Goal: Information Seeking & Learning: Find specific fact

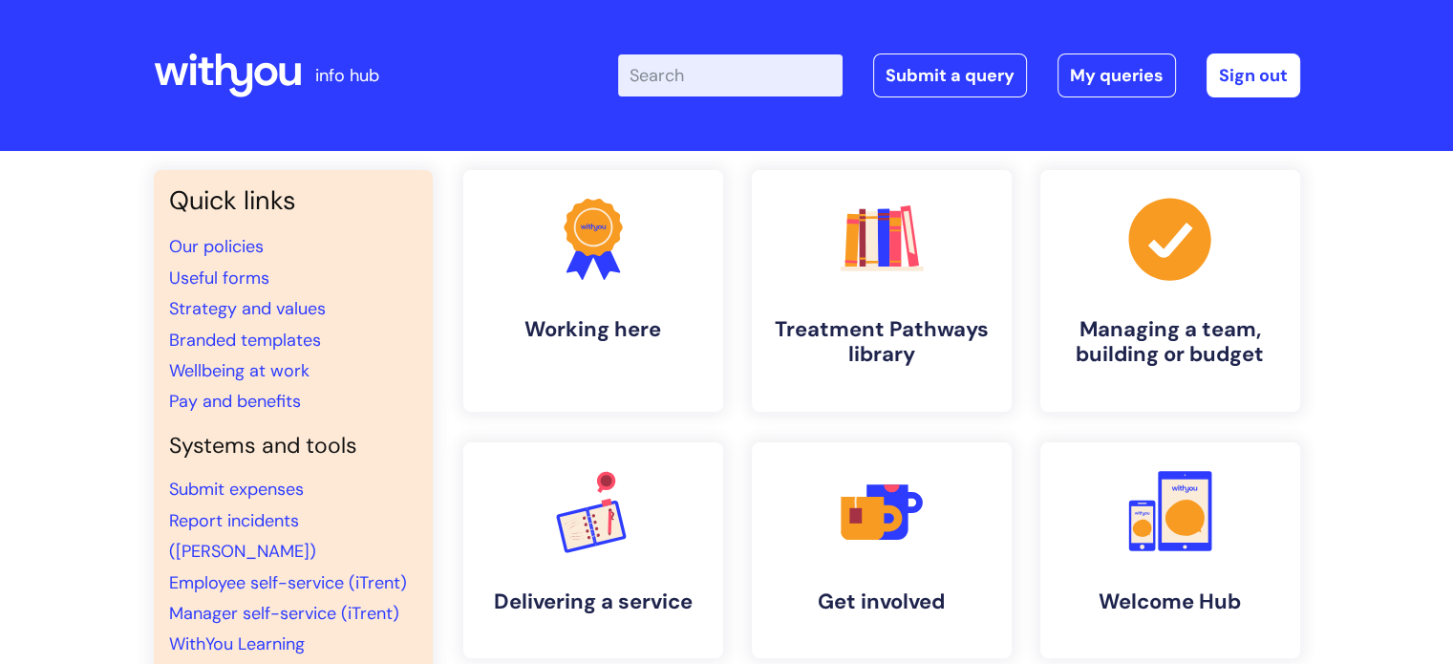
click at [813, 71] on input "Enter your search term here..." at bounding box center [730, 75] width 224 height 42
type input "NEO"
click button "Search" at bounding box center [0, 0] width 0 height 0
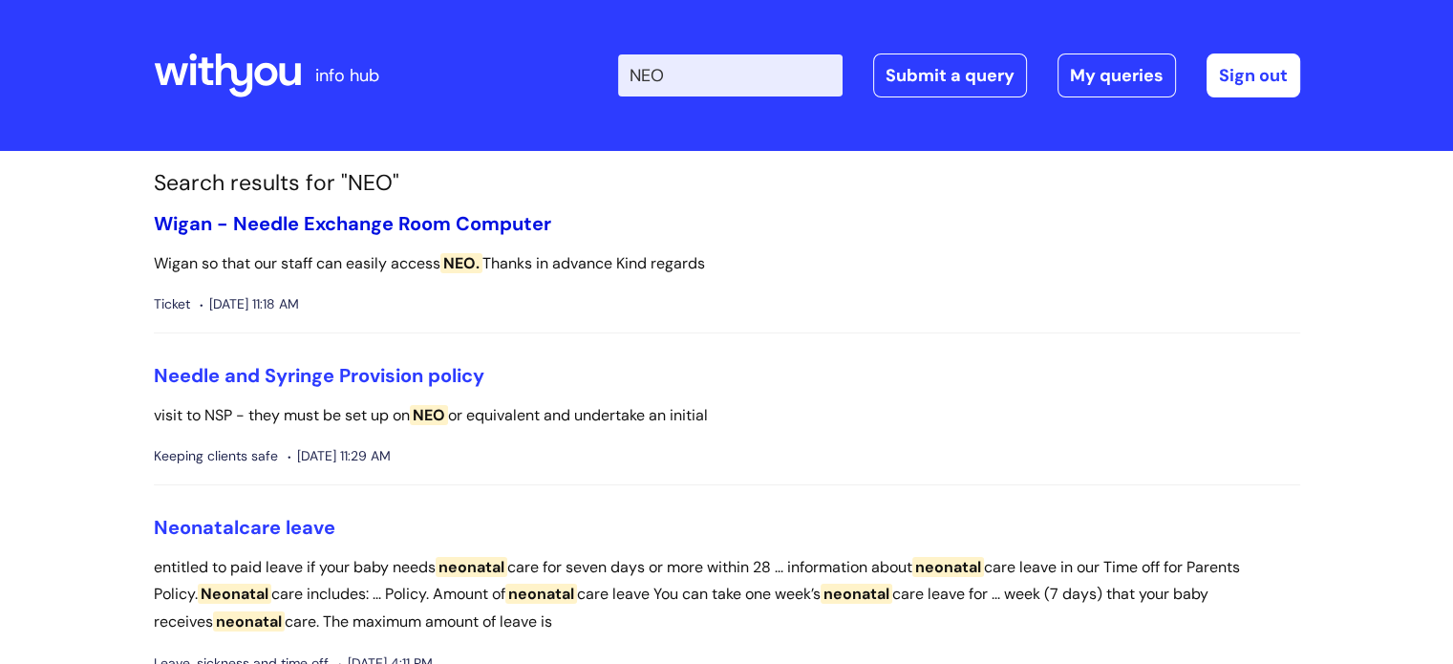
drag, startPoint x: 411, startPoint y: 222, endPoint x: 430, endPoint y: 223, distance: 19.2
click at [411, 222] on link "Wigan - Needle Exchange Room Computer" at bounding box center [352, 223] width 397 height 25
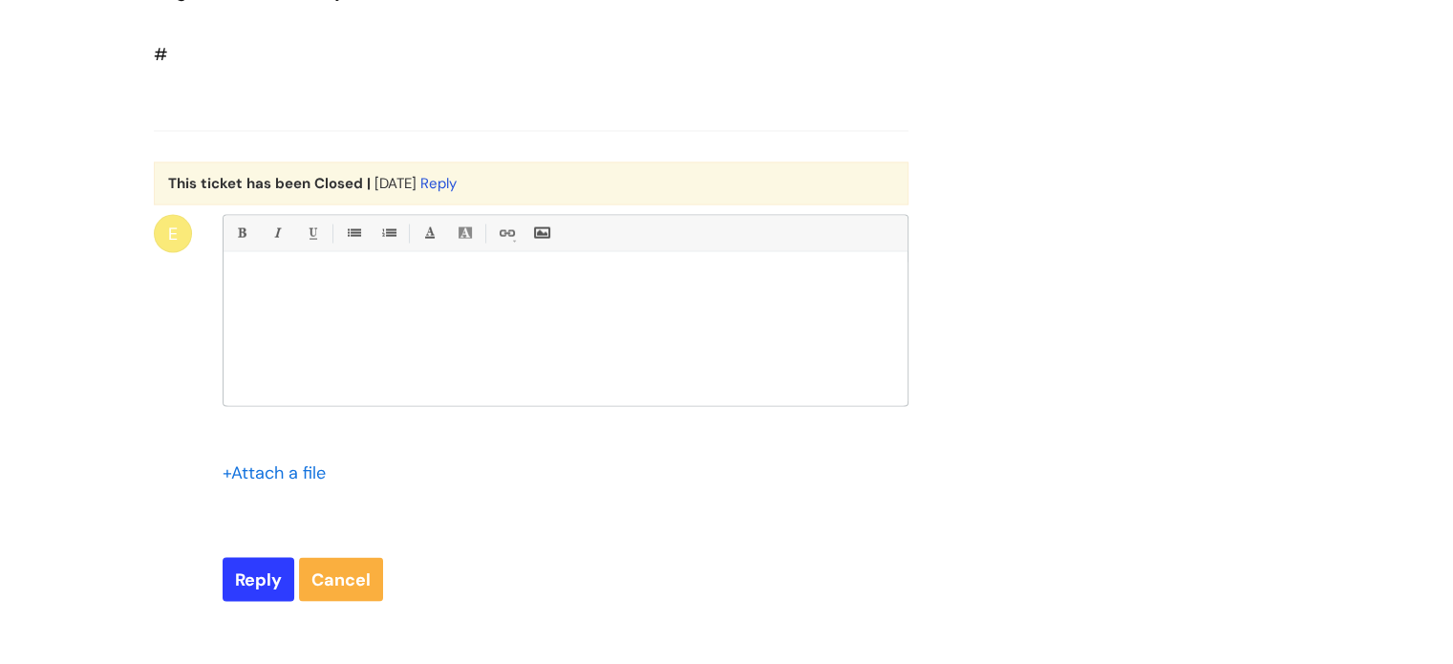
scroll to position [4119, 0]
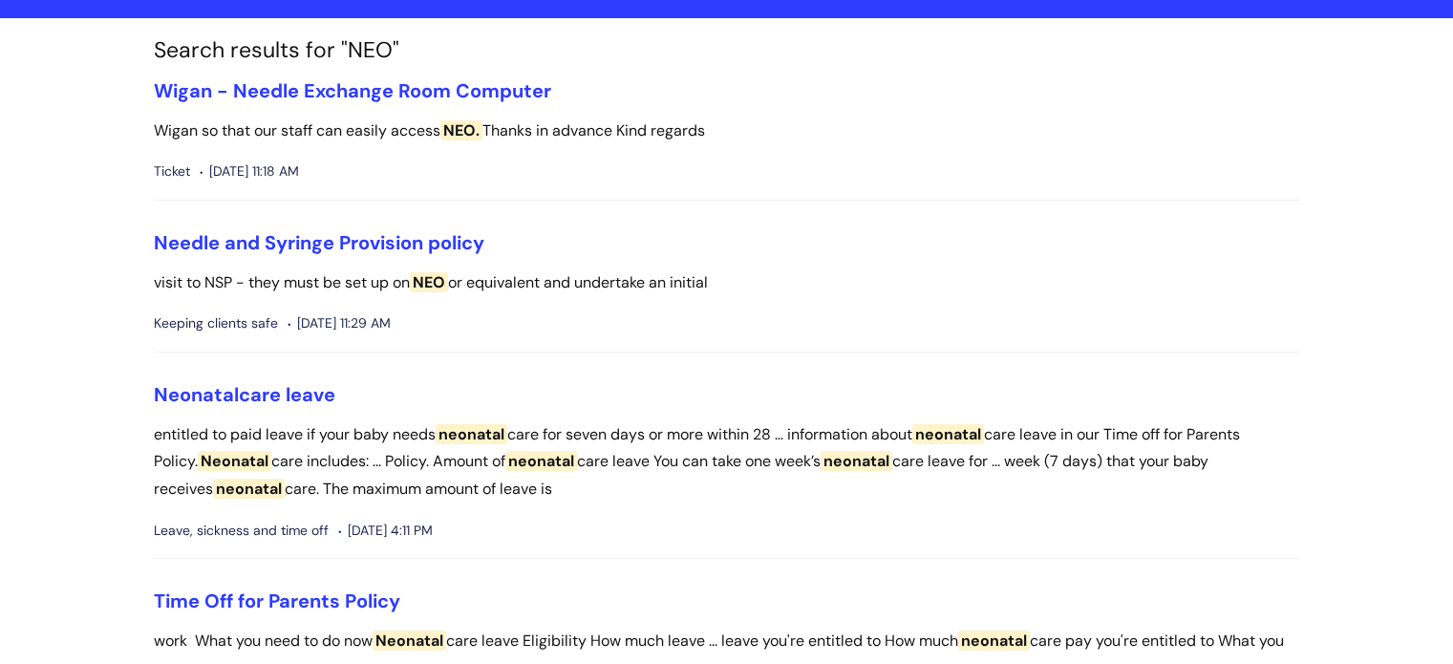
scroll to position [191, 0]
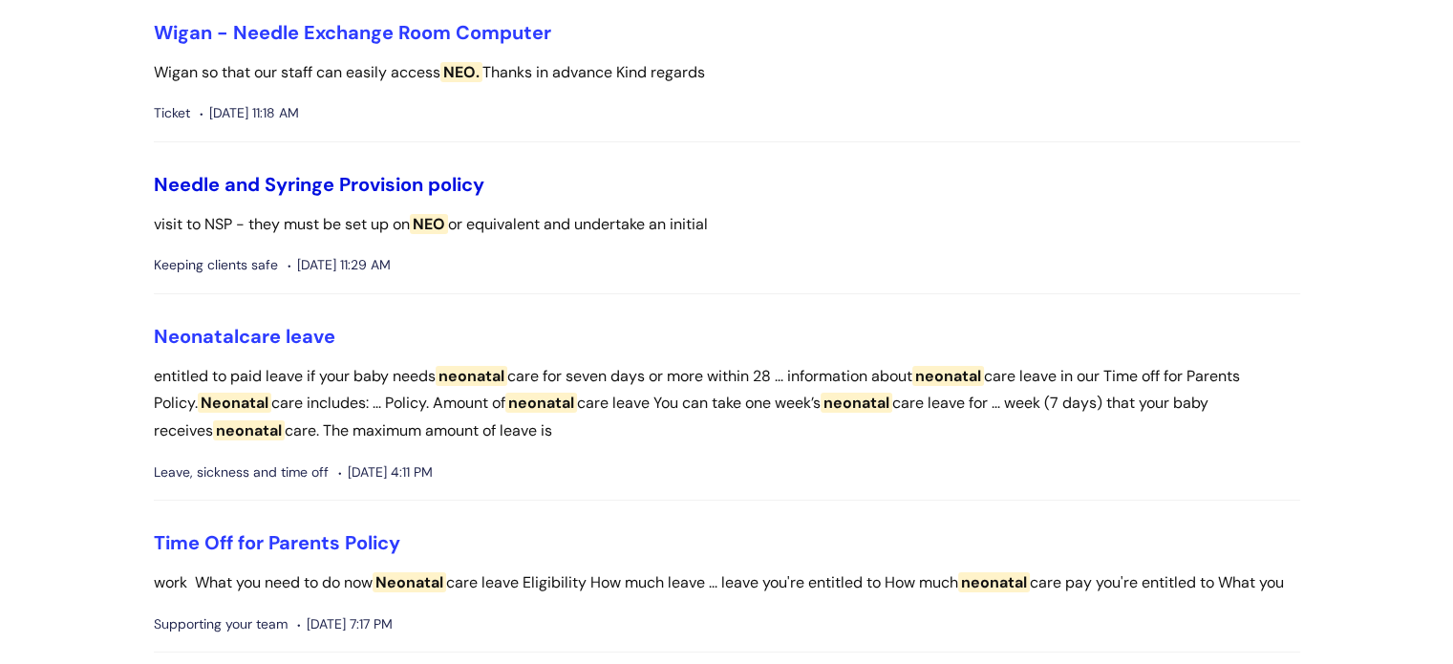
click at [425, 184] on link "Needle and Syringe Provision policy" at bounding box center [319, 184] width 330 height 25
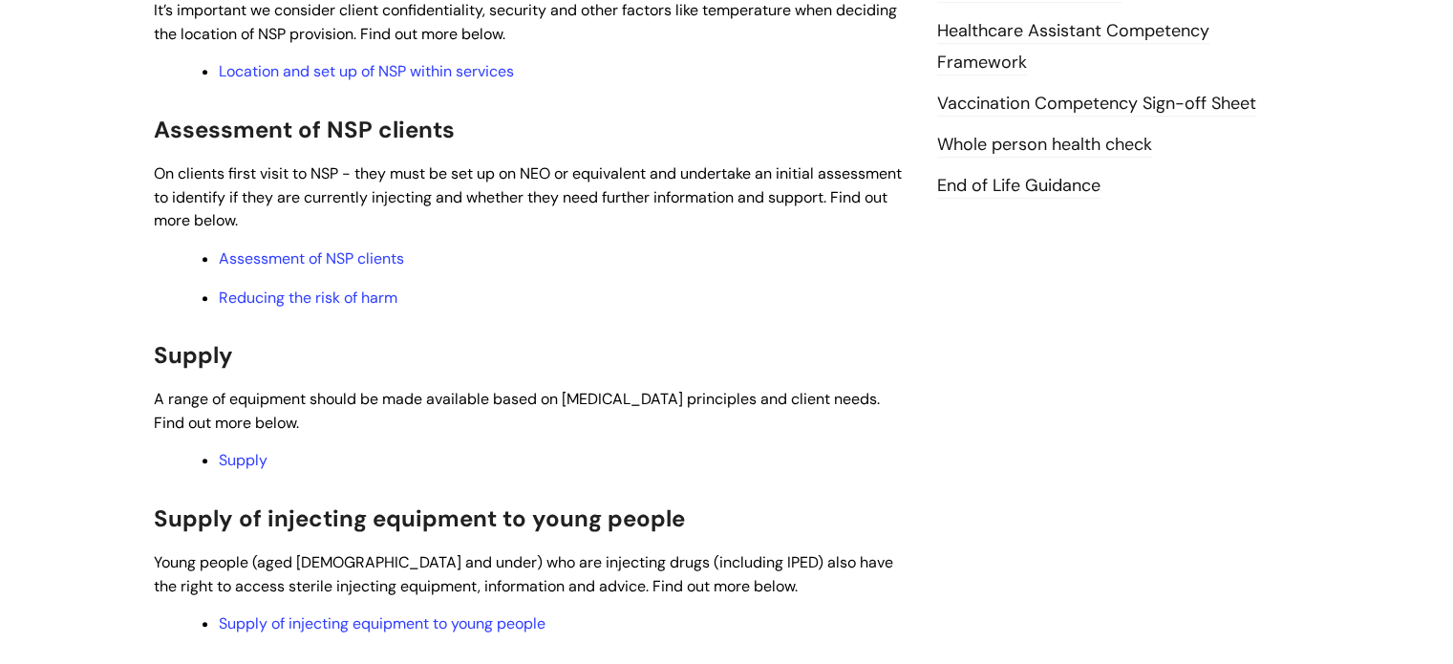
scroll to position [1146, 0]
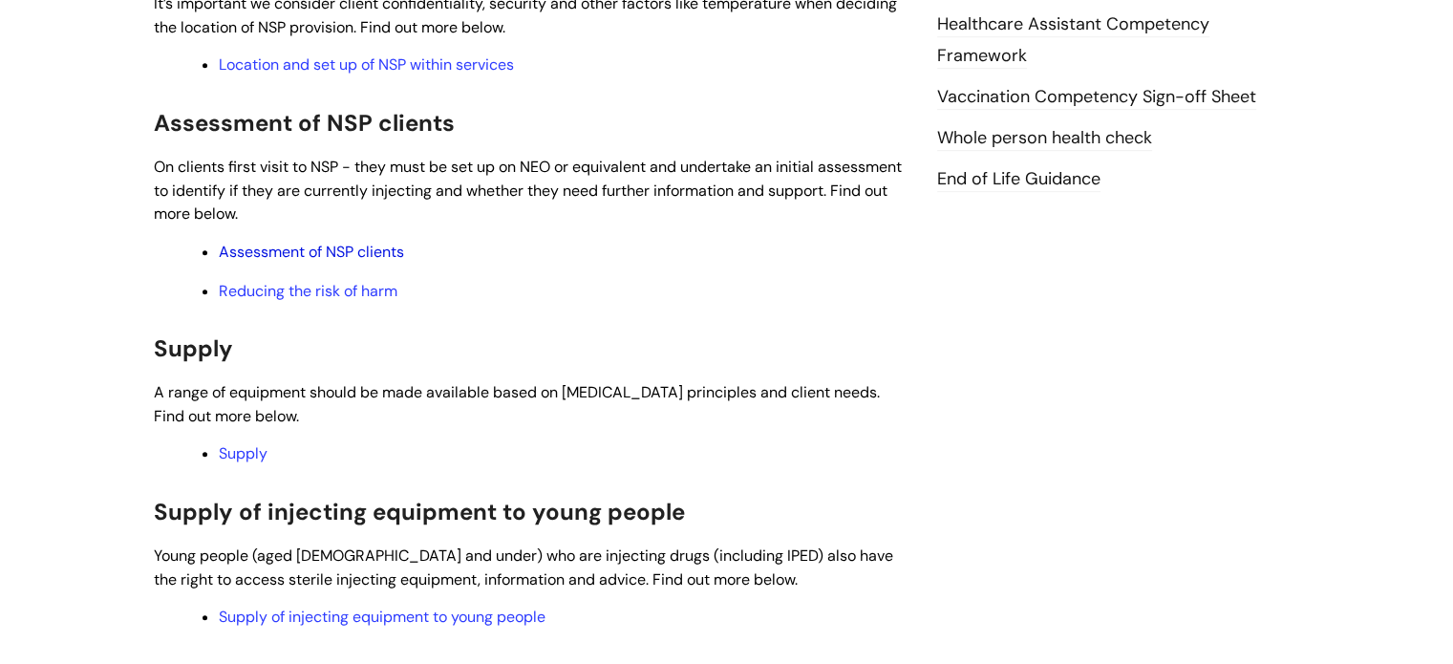
click at [365, 255] on link "Assessment of NSP clients" at bounding box center [311, 252] width 185 height 20
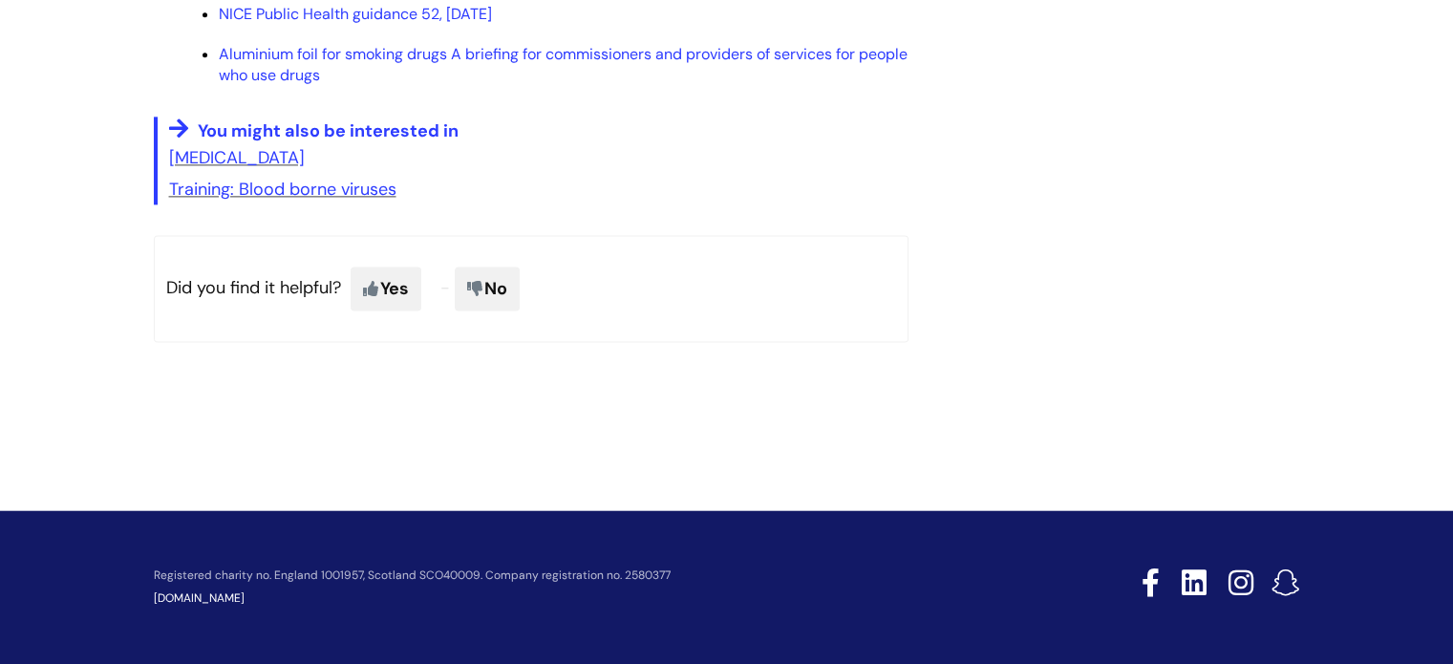
scroll to position [1784, 0]
